Goal: Task Accomplishment & Management: Manage account settings

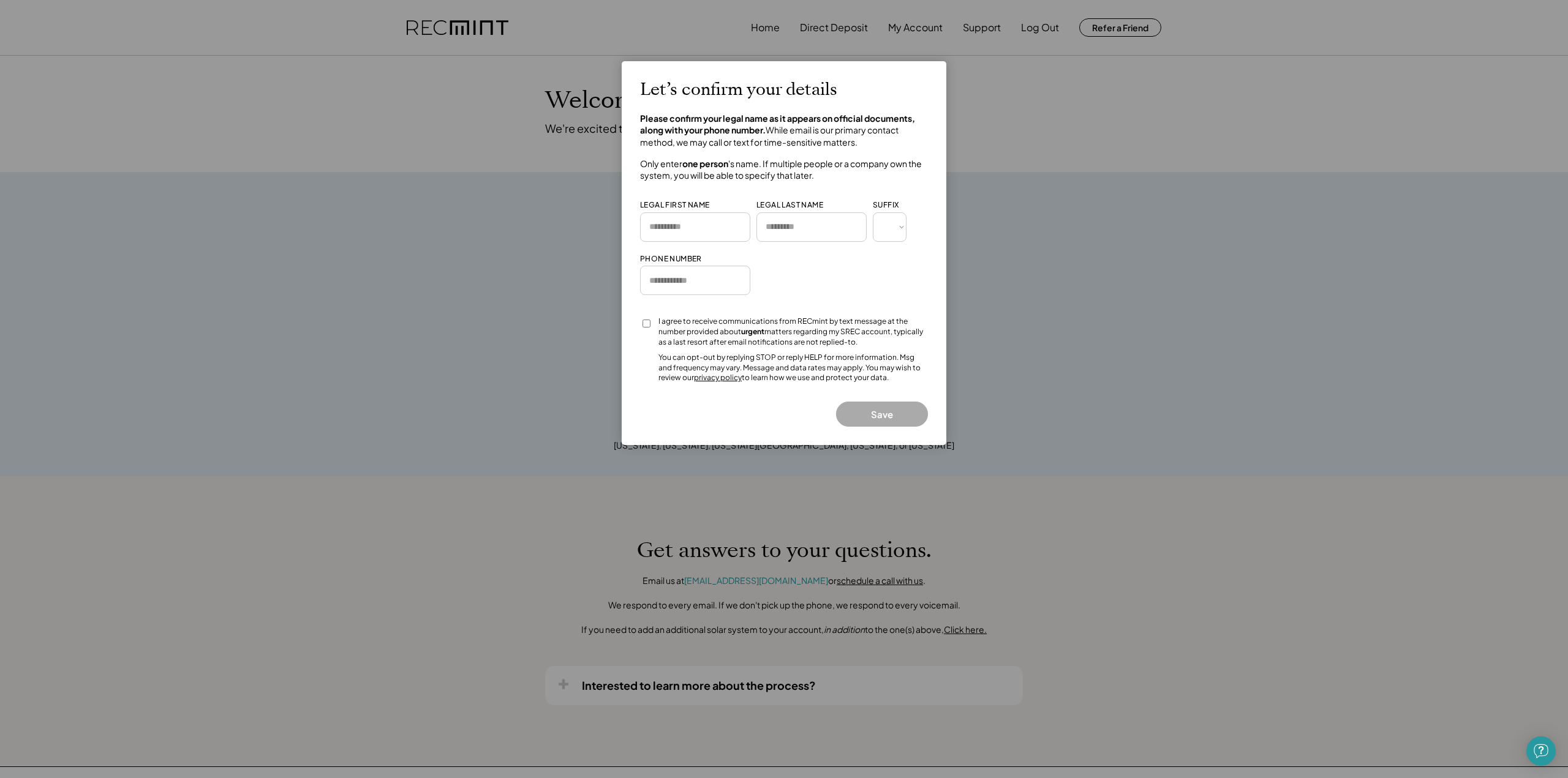
click at [524, 317] on div at bounding box center [784, 389] width 1568 height 778
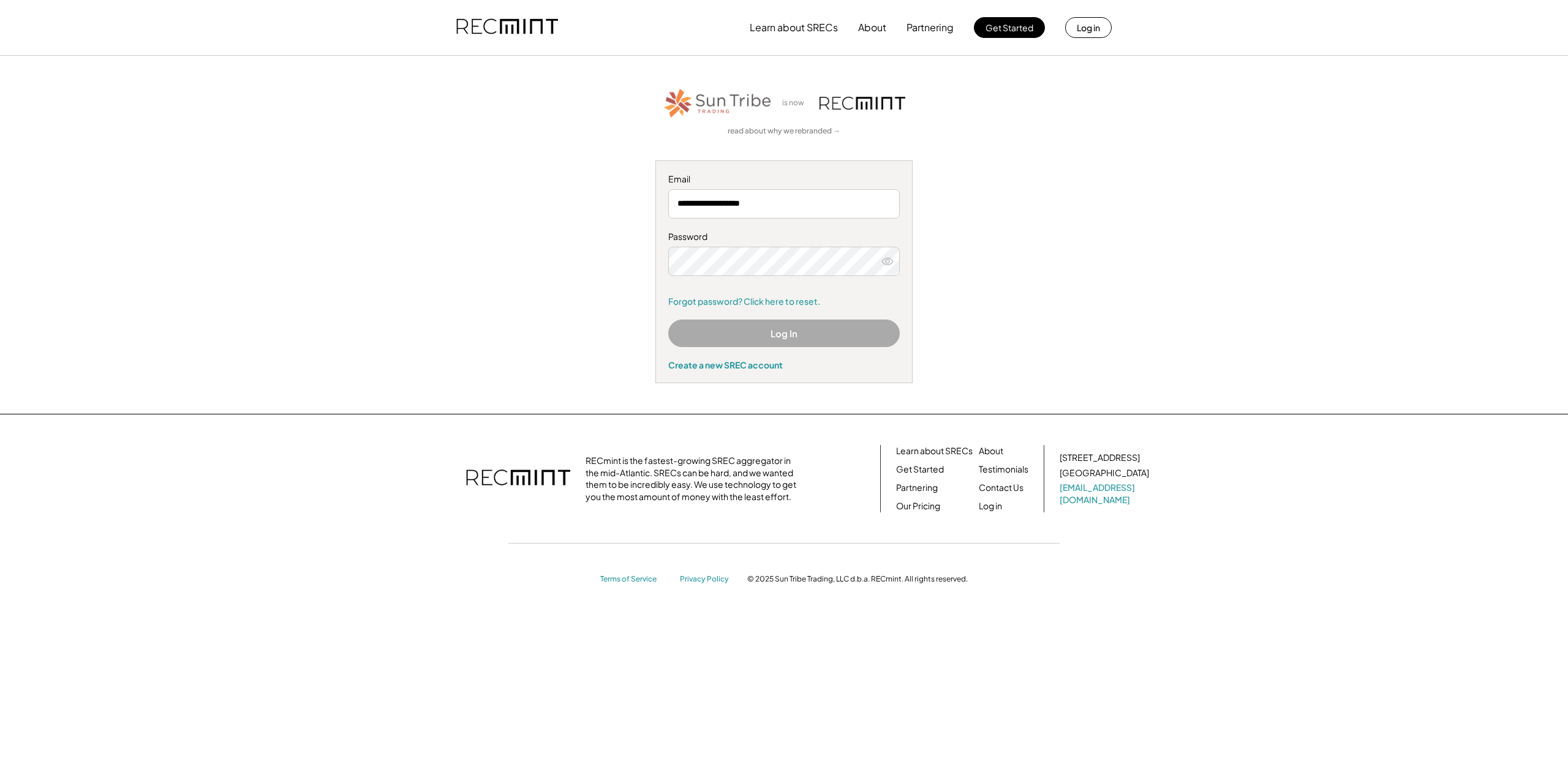
click at [782, 333] on button "Log In" at bounding box center [784, 333] width 231 height 28
click at [774, 336] on button "Log In" at bounding box center [784, 333] width 231 height 28
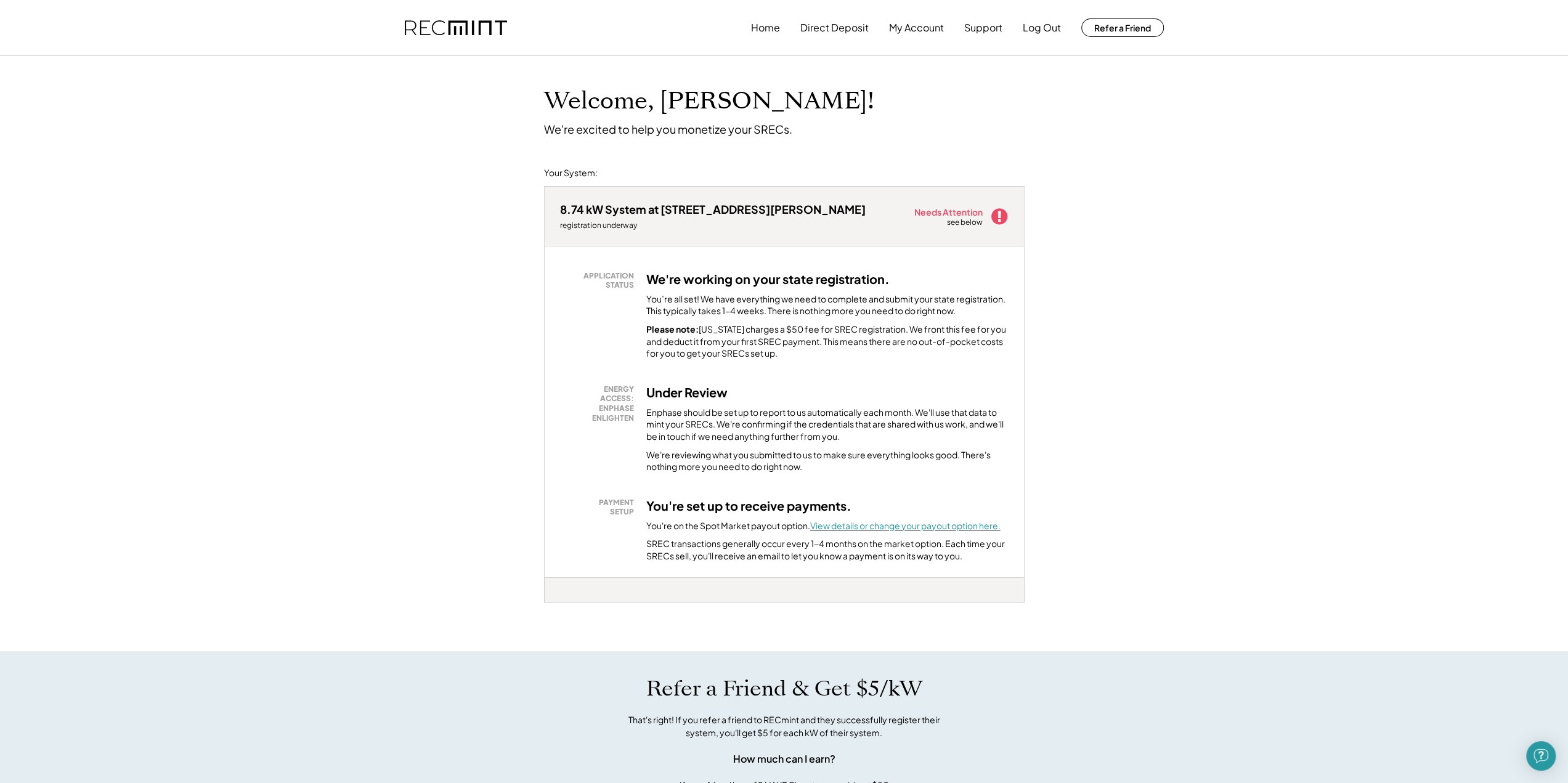
click at [890, 524] on font "View details or change your payout option here." at bounding box center [905, 525] width 190 height 11
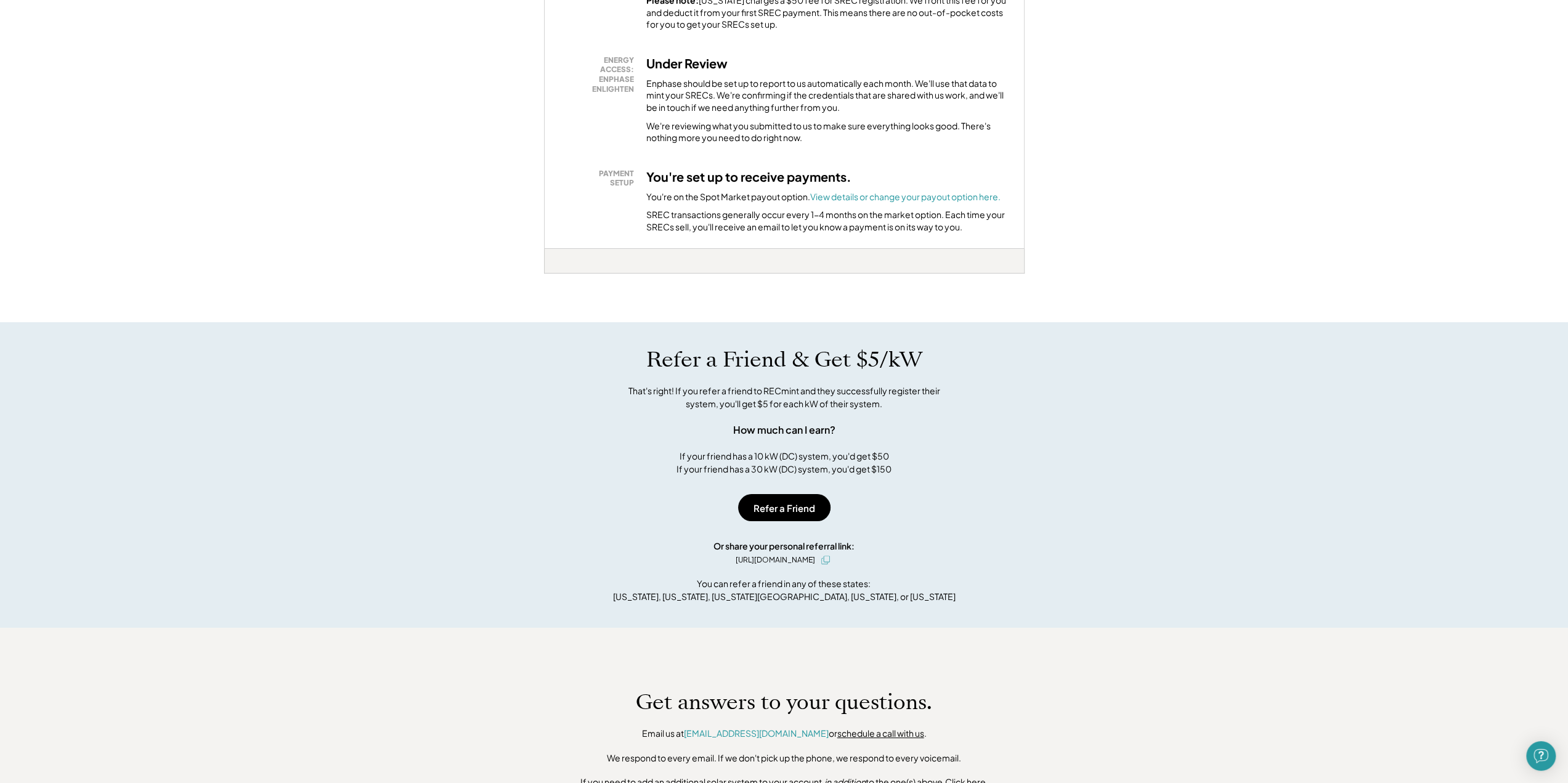
scroll to position [369, 0]
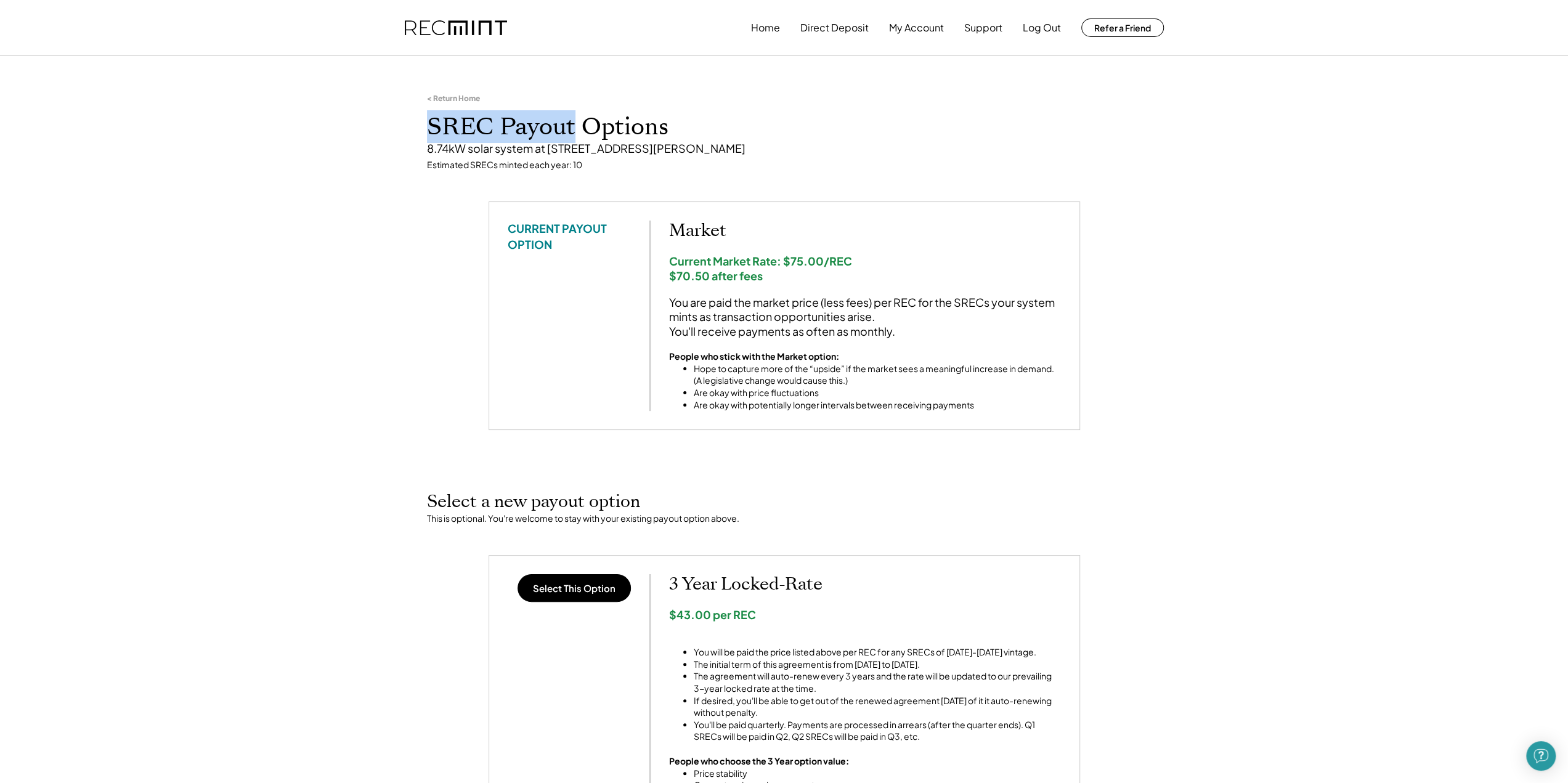
drag, startPoint x: 426, startPoint y: 128, endPoint x: 574, endPoint y: 129, distance: 148.0
click at [574, 129] on h1 "SREC Payout Options" at bounding box center [784, 126] width 714 height 29
copy h1 "SREC Payout"
